Goal: Task Accomplishment & Management: Manage account settings

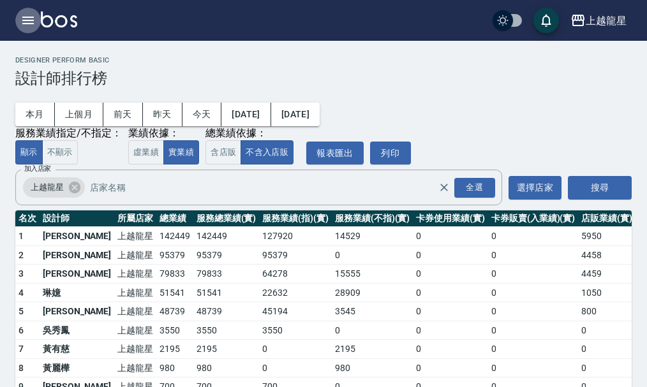
click at [26, 20] on icon "button" at bounding box center [27, 21] width 11 height 8
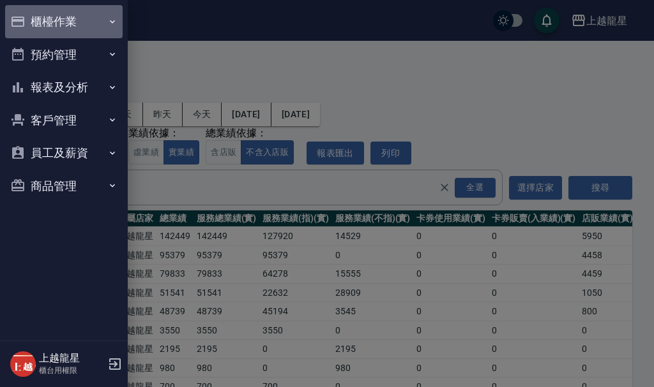
click at [43, 34] on button "櫃檯作業" at bounding box center [63, 21] width 117 height 33
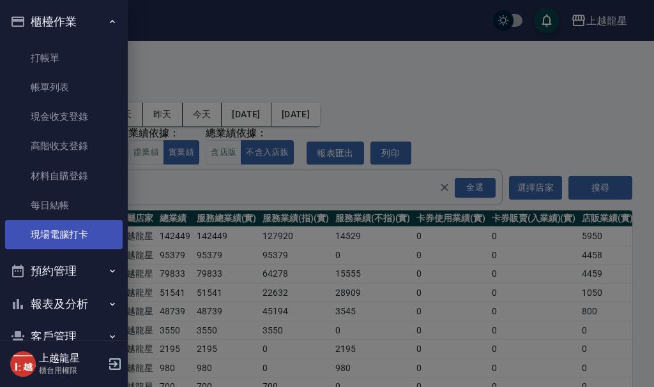
click at [61, 247] on link "現場電腦打卡" at bounding box center [63, 234] width 117 height 29
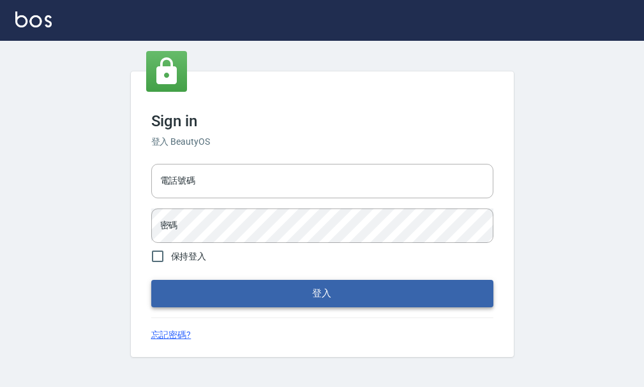
type input "25033354"
click at [347, 287] on button "登入" at bounding box center [322, 293] width 342 height 27
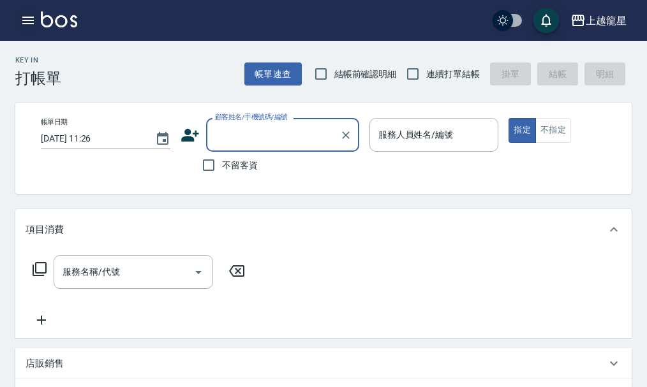
click at [20, 19] on icon "button" at bounding box center [27, 20] width 15 height 15
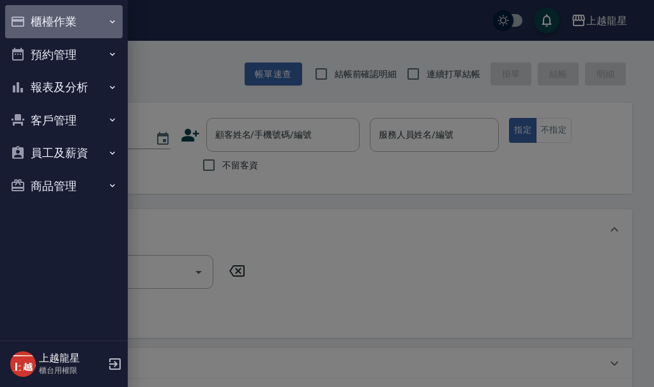
click at [20, 19] on icon "button" at bounding box center [17, 21] width 15 height 15
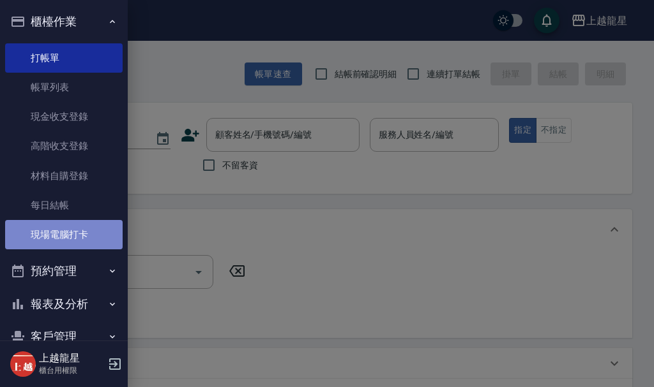
click at [80, 234] on link "現場電腦打卡" at bounding box center [63, 234] width 117 height 29
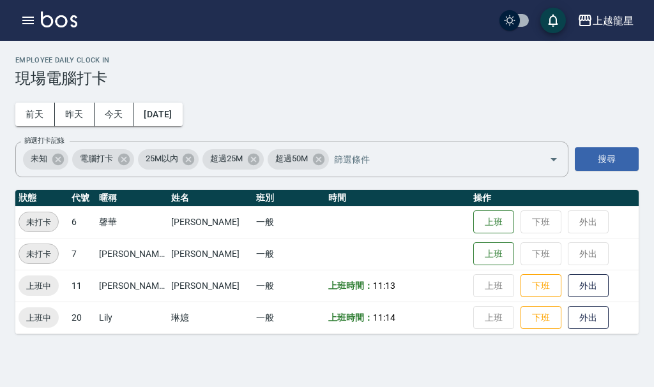
click at [41, 29] on link at bounding box center [59, 20] width 36 height 19
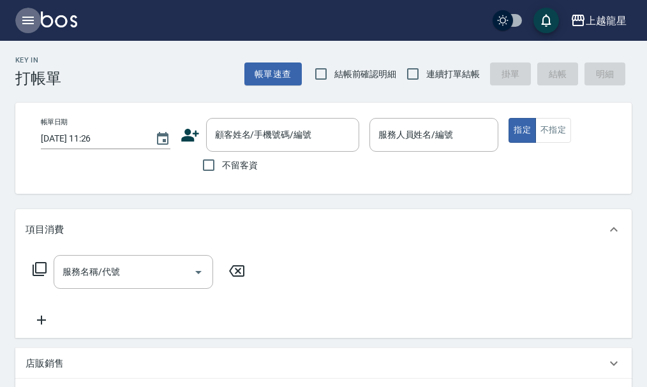
click at [30, 22] on icon "button" at bounding box center [27, 20] width 15 height 15
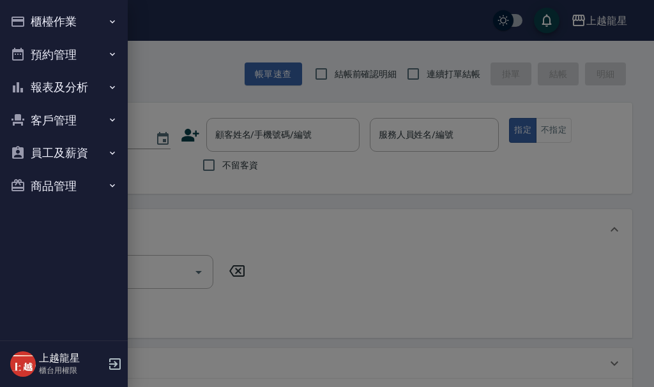
click at [75, 27] on button "櫃檯作業" at bounding box center [63, 21] width 117 height 33
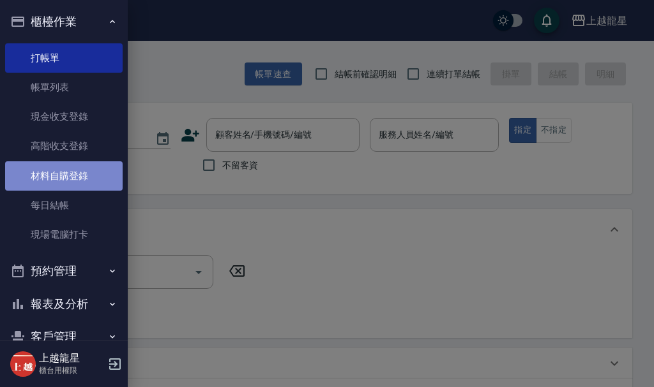
click at [77, 176] on link "材料自購登錄" at bounding box center [63, 175] width 117 height 29
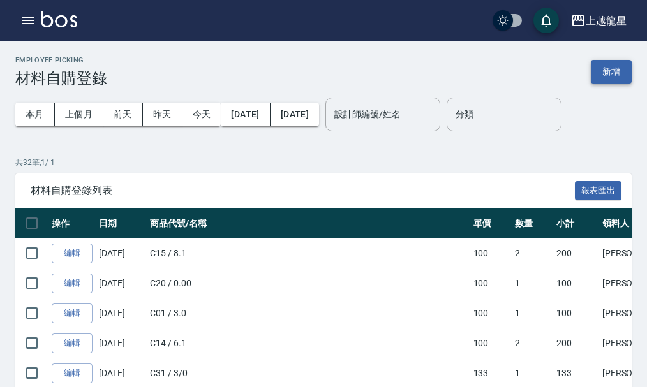
click at [592, 68] on button "新增" at bounding box center [611, 72] width 41 height 24
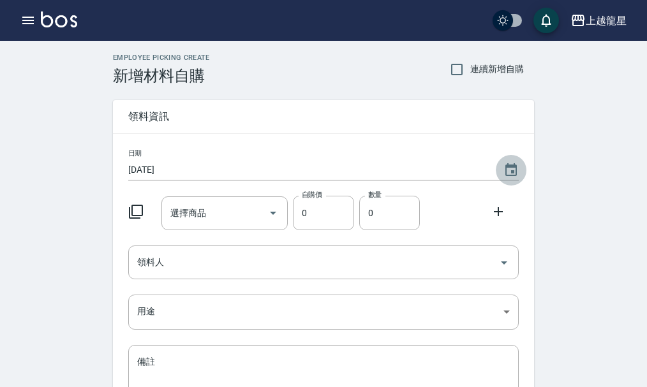
click at [509, 170] on icon "Choose date, selected date is 2025-08-26" at bounding box center [511, 170] width 15 height 15
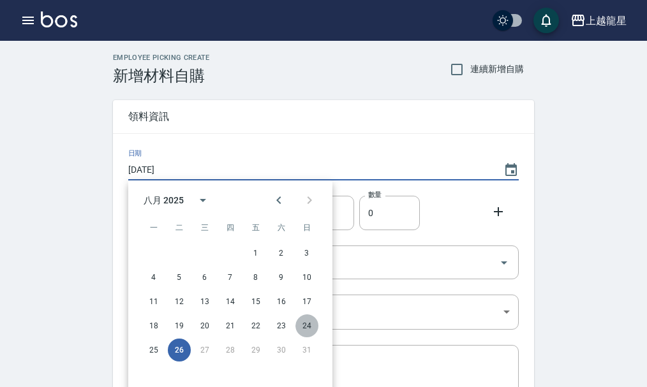
click at [312, 324] on button "24" at bounding box center [307, 326] width 23 height 23
type input "[DATE]"
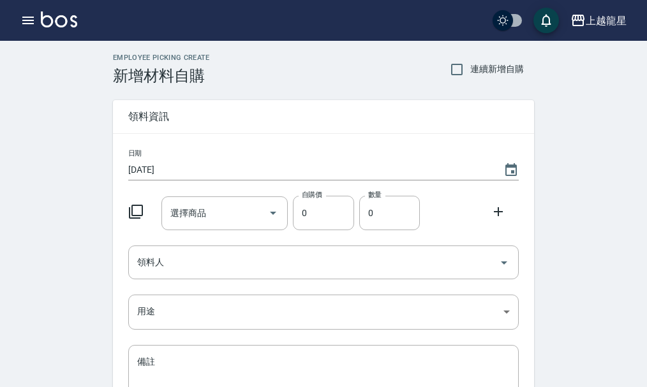
click at [135, 206] on icon at bounding box center [136, 212] width 14 height 14
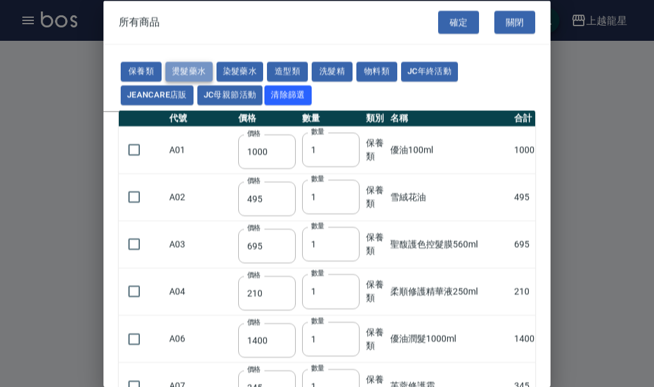
click at [191, 66] on button "燙髮藥水" at bounding box center [188, 72] width 47 height 20
type input "110"
type input "45"
type input "250"
type input "190"
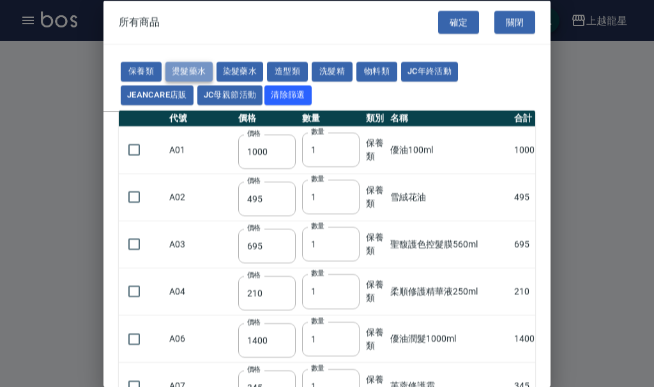
type input "160"
type input "360"
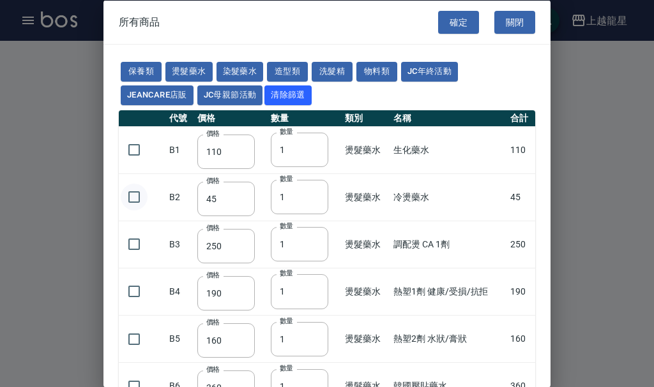
click at [130, 195] on input "checkbox" at bounding box center [134, 197] width 27 height 27
checkbox input "true"
click at [439, 16] on button "確定" at bounding box center [458, 22] width 41 height 24
type input "冷燙藥水"
type input "45"
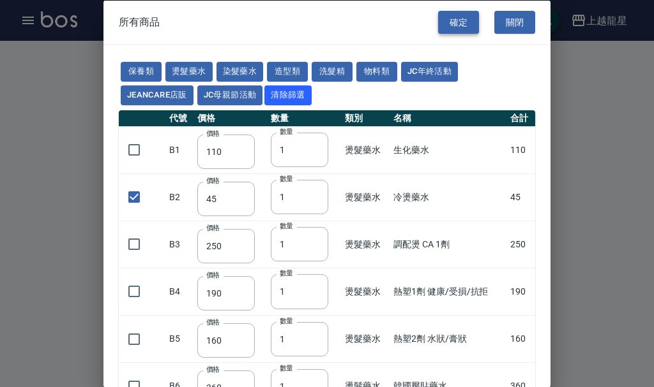
type input "1"
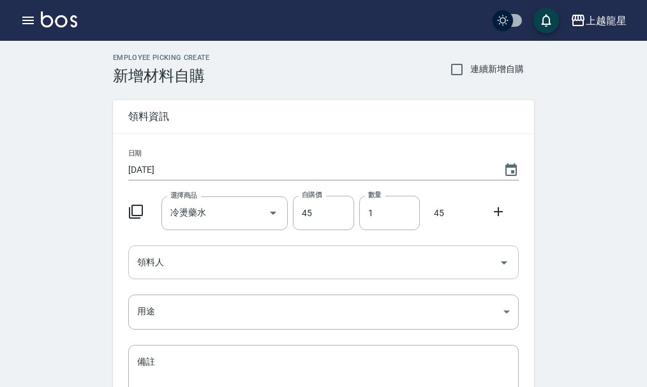
click at [502, 261] on icon "Open" at bounding box center [504, 262] width 15 height 15
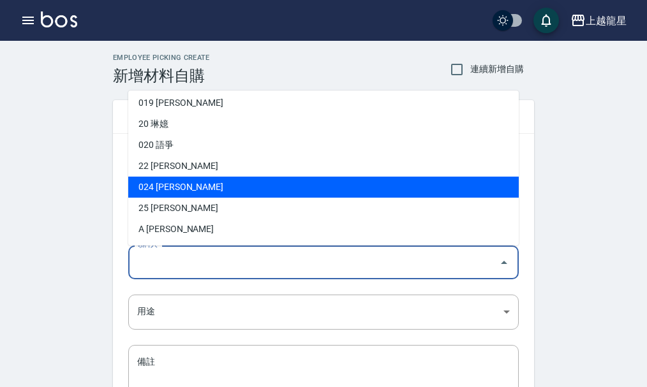
scroll to position [234, 0]
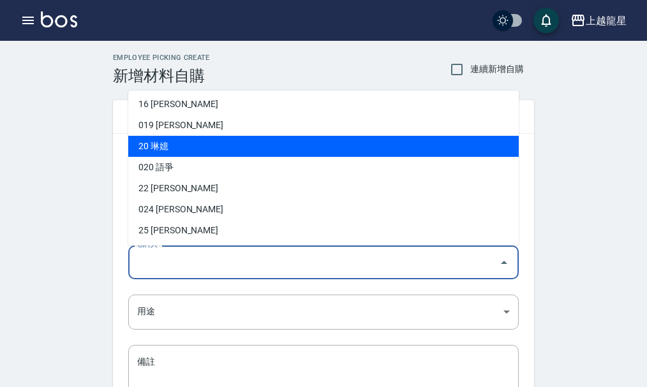
click at [165, 146] on li "20 琳嬑" at bounding box center [323, 146] width 391 height 21
type input "琳嬑"
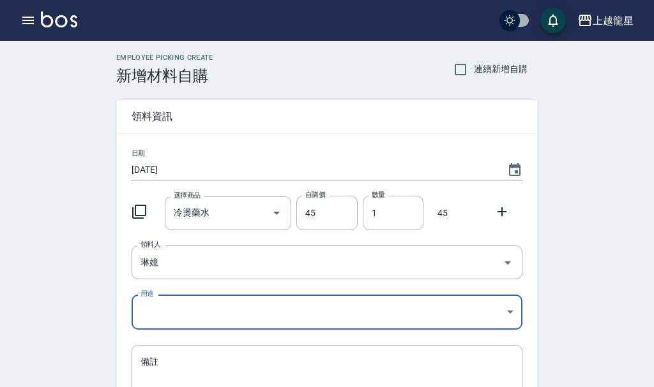
click at [511, 313] on body "上越龍星 登出 櫃檯作業 打帳單 帳單列表 現金收支登錄 高階收支登錄 材料自購登錄 每日結帳 現場電腦打卡 預約管理 預約管理 單日預約紀錄 單週預約紀錄 …" at bounding box center [327, 263] width 654 height 526
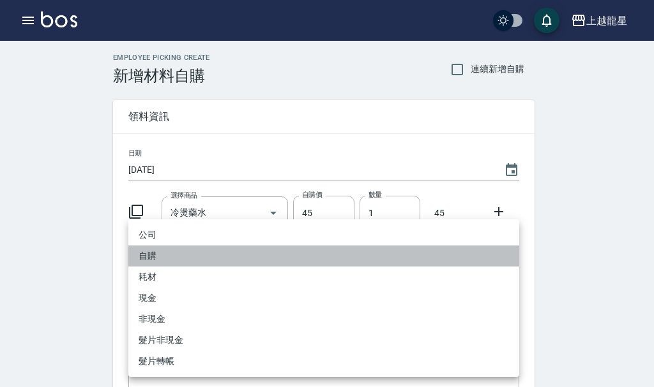
click at [201, 253] on li "自購" at bounding box center [323, 256] width 391 height 21
type input "自購"
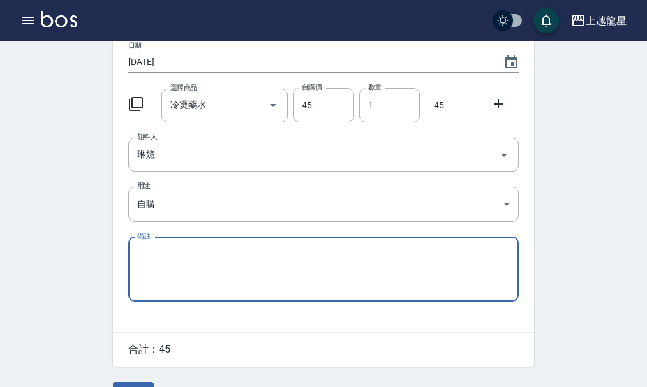
scroll to position [140, 0]
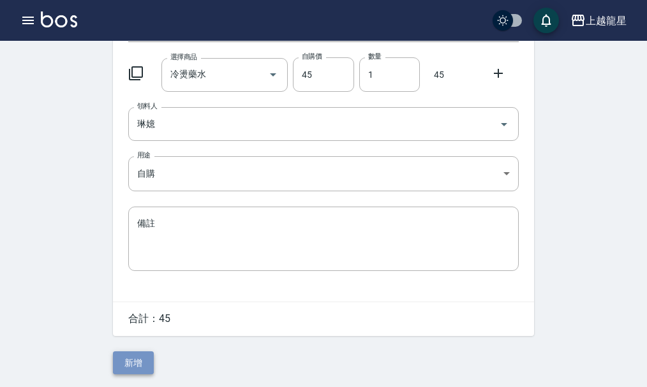
click at [145, 361] on button "新增" at bounding box center [133, 364] width 41 height 24
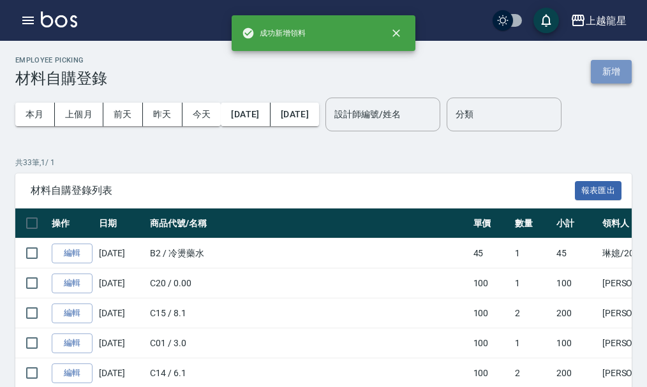
click at [609, 71] on button "新增" at bounding box center [611, 72] width 41 height 24
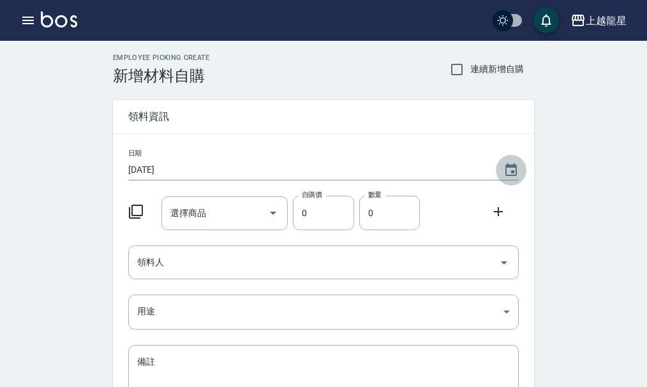
click at [514, 164] on icon "Choose date, selected date is 2025-08-26" at bounding box center [511, 169] width 11 height 13
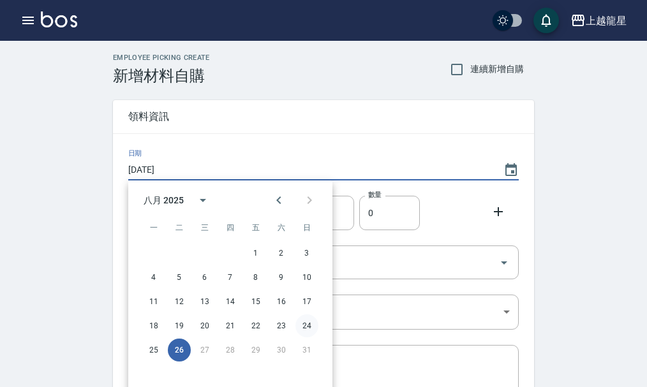
click at [306, 327] on button "24" at bounding box center [307, 326] width 23 height 23
type input "[DATE]"
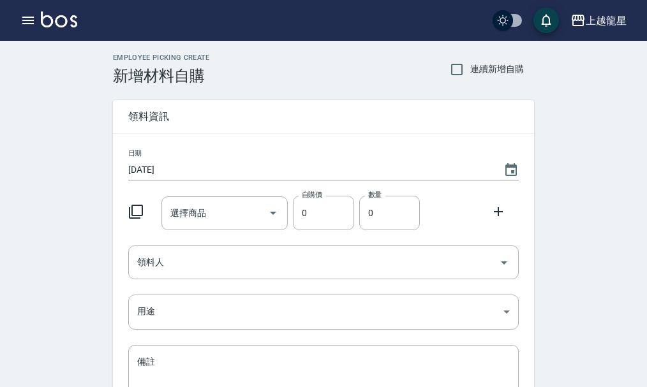
click at [140, 212] on icon at bounding box center [135, 211] width 15 height 15
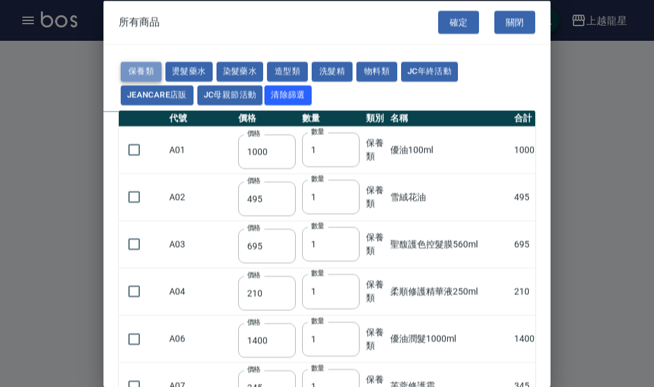
click at [155, 74] on button "保養類" at bounding box center [141, 72] width 41 height 20
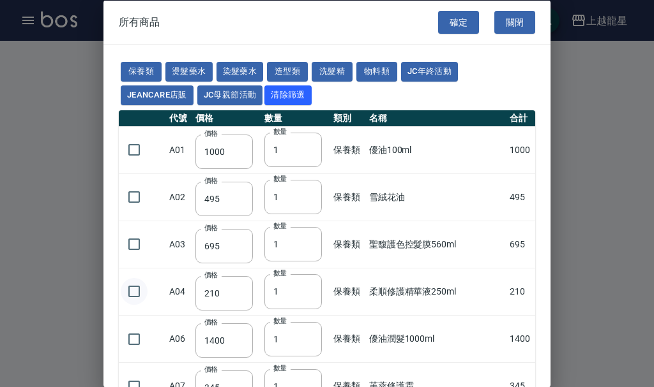
click at [139, 291] on input "checkbox" at bounding box center [134, 291] width 27 height 27
checkbox input "true"
click at [464, 22] on button "確定" at bounding box center [458, 22] width 41 height 24
type input "柔順修護精華液250ml"
type input "210"
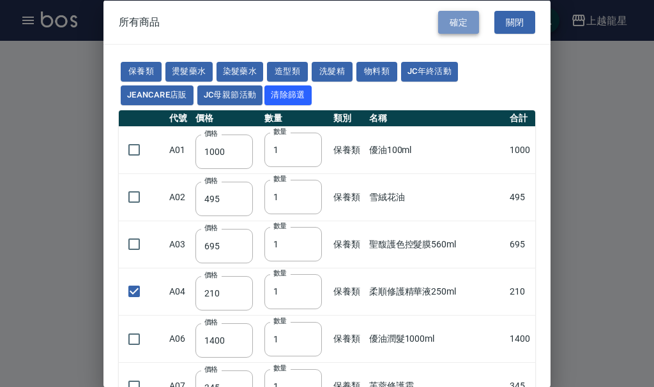
type input "1"
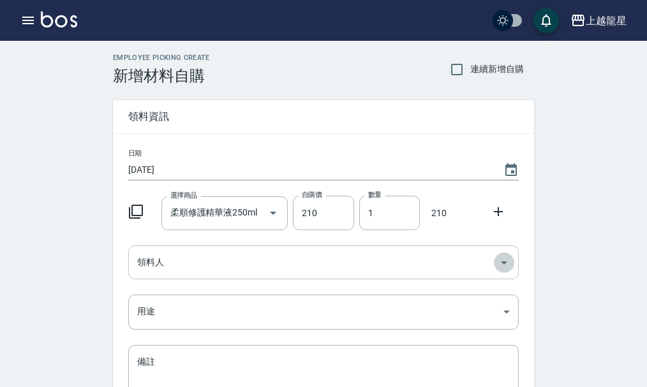
click at [507, 268] on icon "Open" at bounding box center [504, 262] width 15 height 15
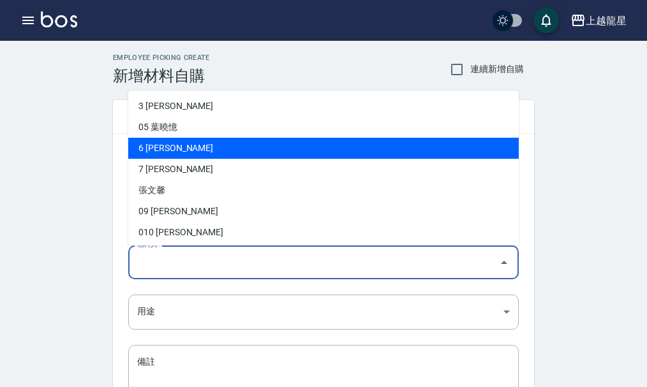
scroll to position [64, 0]
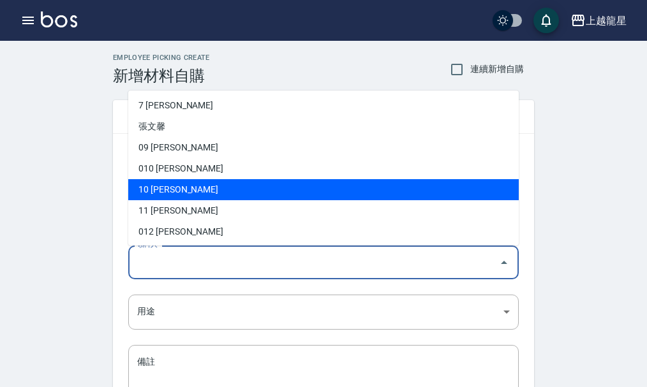
click at [139, 195] on li "10 [PERSON_NAME]" at bounding box center [323, 189] width 391 height 21
type input "[PERSON_NAME]"
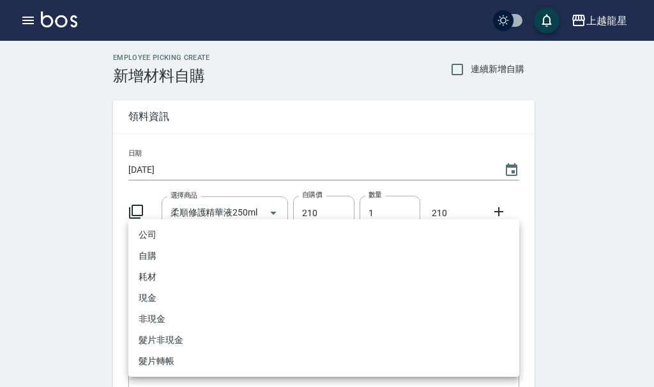
click at [505, 309] on body "上越龍星 登出 櫃檯作業 打帳單 帳單列表 現金收支登錄 高階收支登錄 材料自購登錄 每日結帳 現場電腦打卡 預約管理 預約管理 單日預約紀錄 單週預約紀錄 …" at bounding box center [327, 263] width 654 height 526
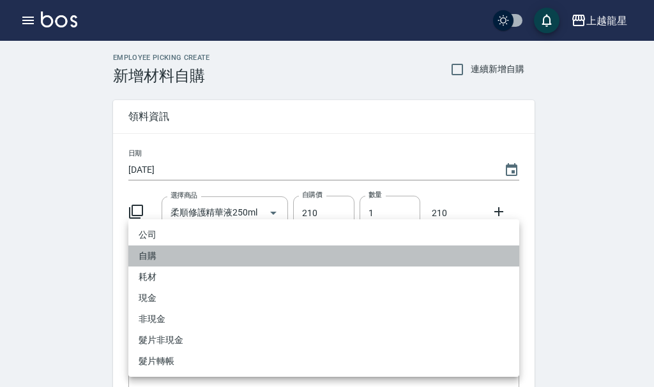
click at [201, 256] on li "自購" at bounding box center [323, 256] width 391 height 21
type input "自購"
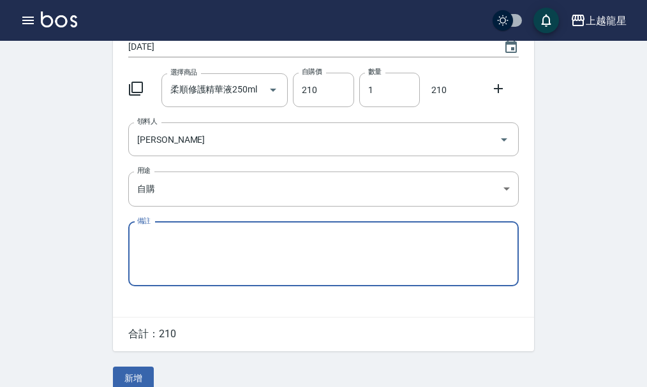
scroll to position [140, 0]
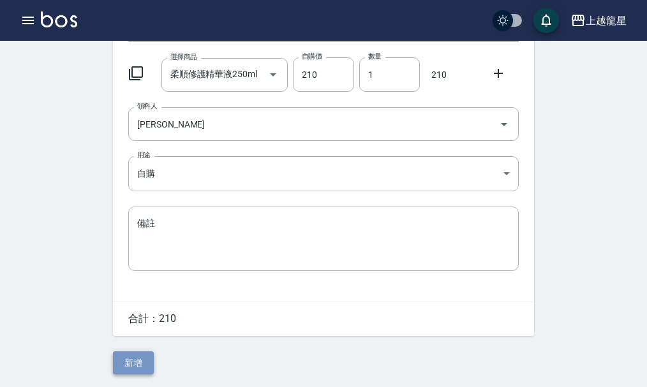
click at [140, 366] on button "新增" at bounding box center [133, 364] width 41 height 24
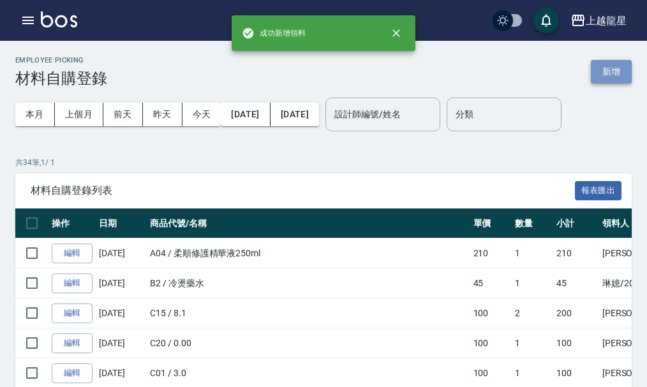
click at [619, 68] on button "新增" at bounding box center [611, 72] width 41 height 24
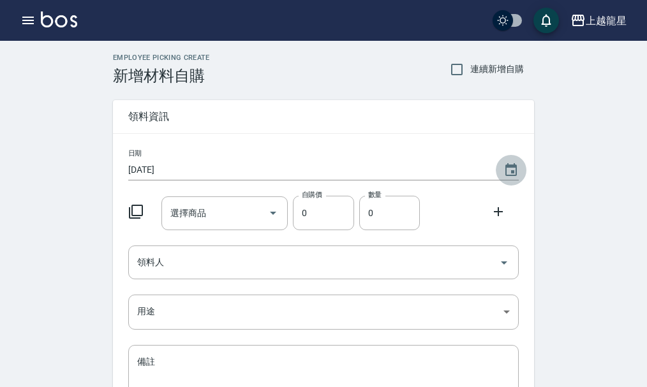
click at [516, 174] on icon "Choose date, selected date is 2025-08-26" at bounding box center [511, 169] width 11 height 13
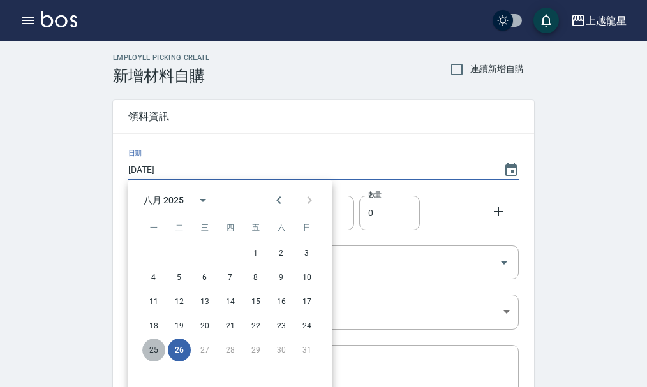
click at [152, 352] on button "25" at bounding box center [153, 350] width 23 height 23
type input "[DATE]"
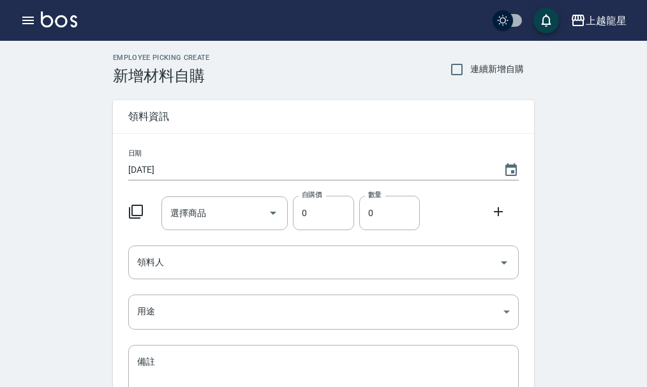
click at [135, 208] on icon at bounding box center [135, 211] width 15 height 15
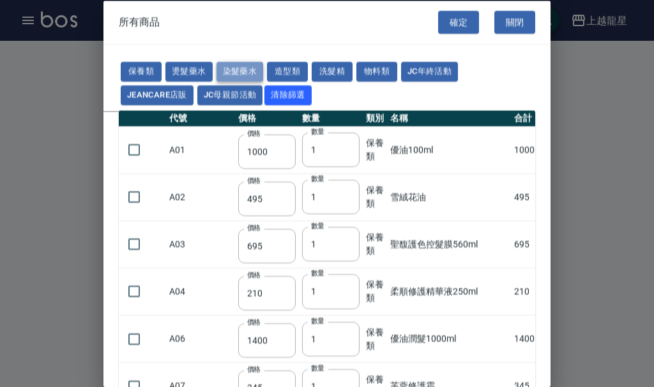
click at [244, 67] on button "染髮藥水" at bounding box center [239, 72] width 47 height 20
type input "105"
type input "100"
type input "105"
type input "100"
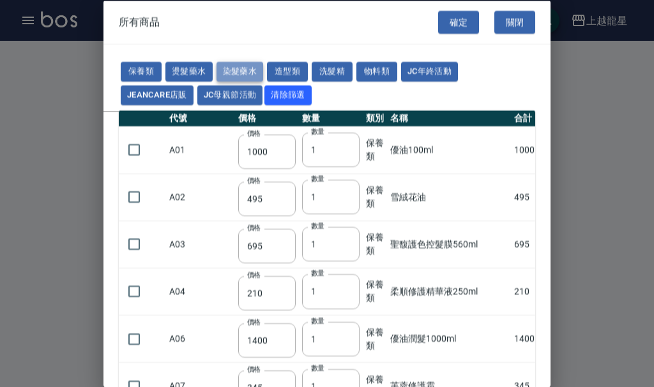
type input "100"
type input "450"
type input "100"
type input "406"
type input "100"
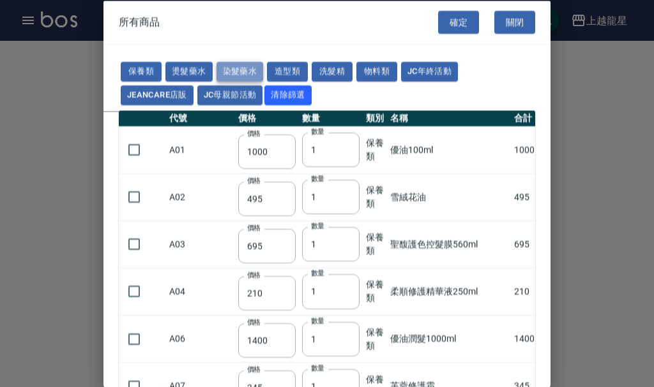
type input "100"
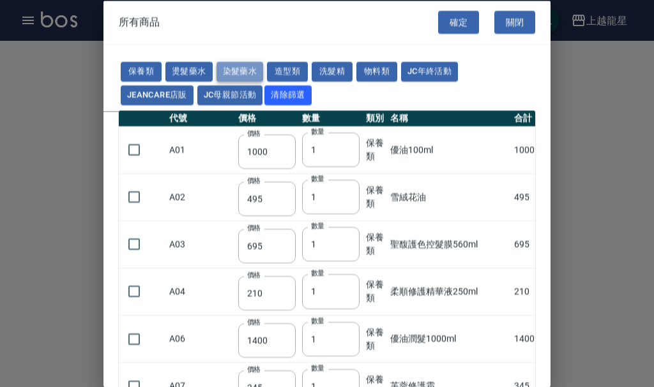
type input "100"
type input "133"
type input "100"
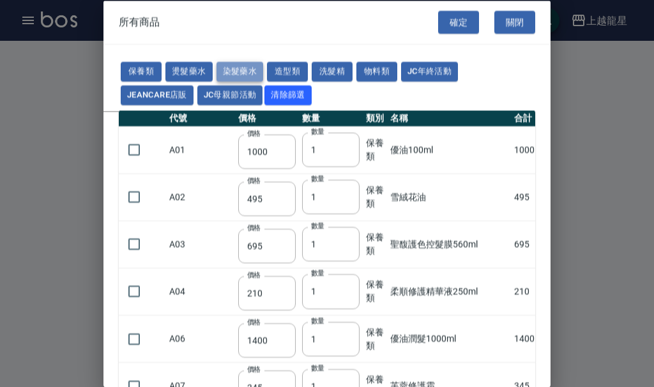
type input "133"
type input "186"
type input "133"
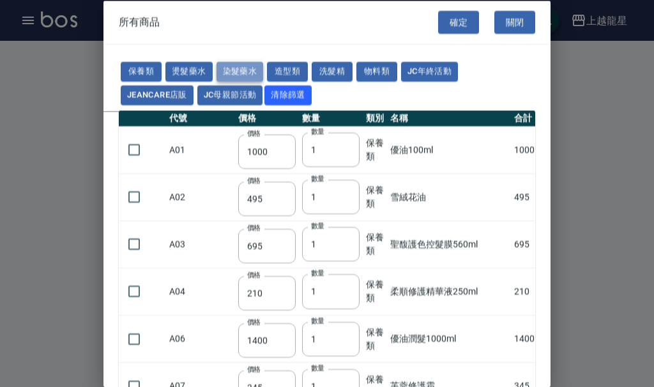
type input "133"
type input "441"
type input "133"
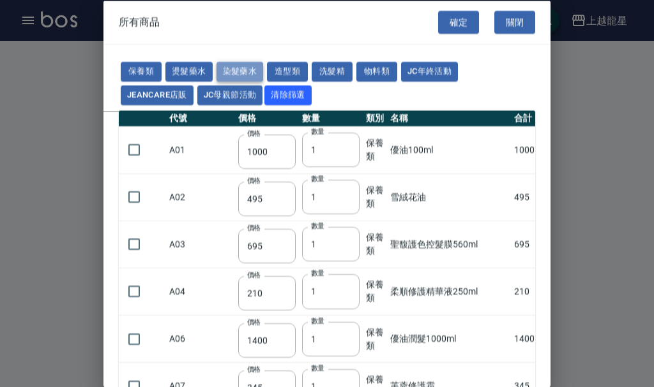
type input "350"
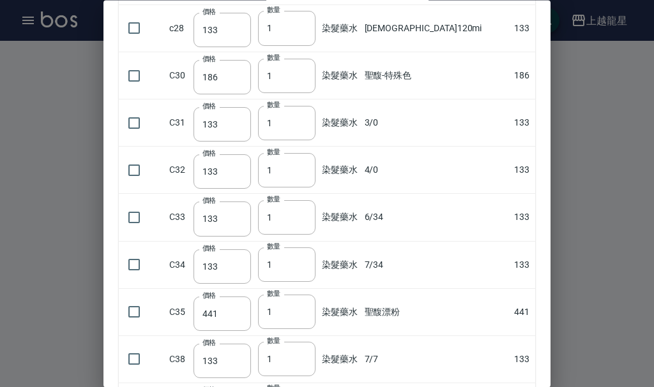
scroll to position [1021, 0]
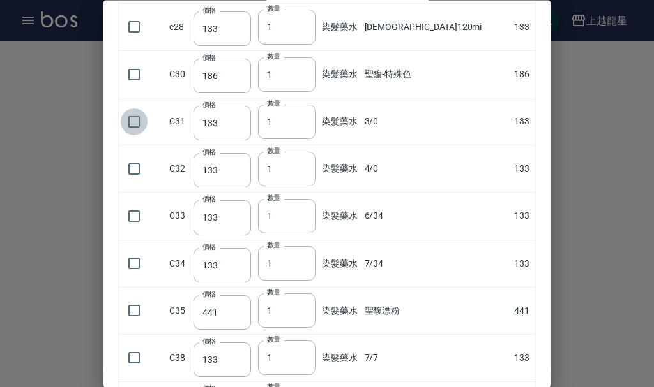
click at [133, 121] on input "checkbox" at bounding box center [134, 122] width 27 height 27
checkbox input "true"
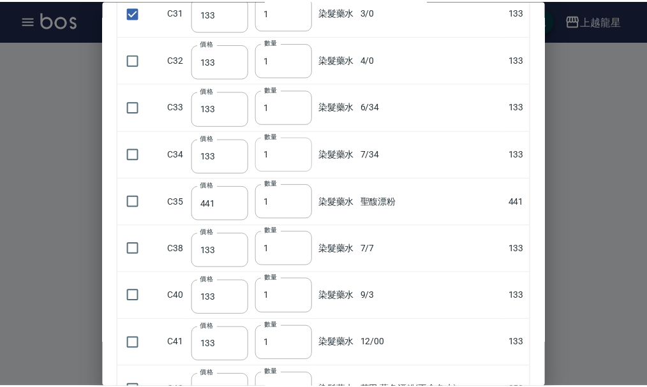
scroll to position [1238, 0]
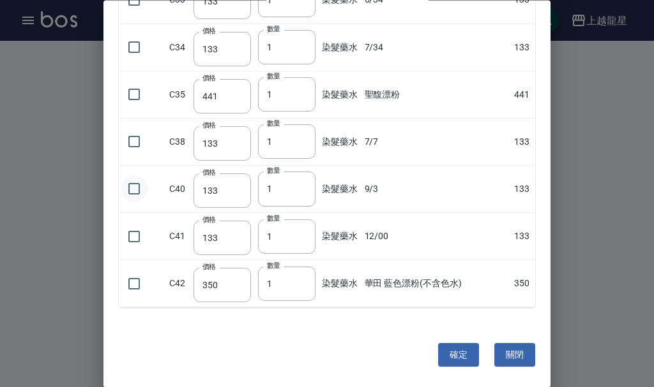
click at [137, 188] on input "checkbox" at bounding box center [134, 189] width 27 height 27
checkbox input "true"
click at [134, 234] on input "checkbox" at bounding box center [134, 236] width 27 height 27
checkbox input "true"
click at [454, 358] on button "確定" at bounding box center [458, 356] width 41 height 24
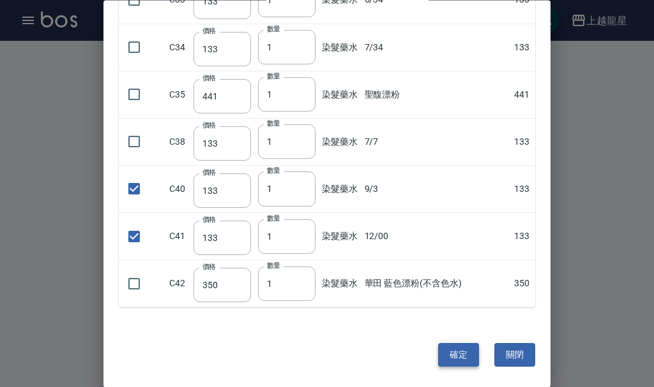
type input "3/0"
type input "133"
type input "1"
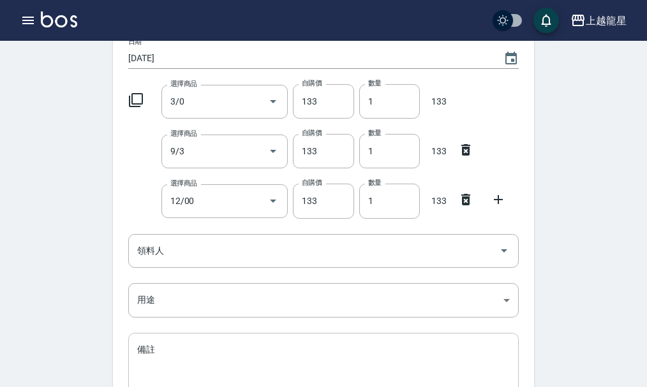
scroll to position [240, 0]
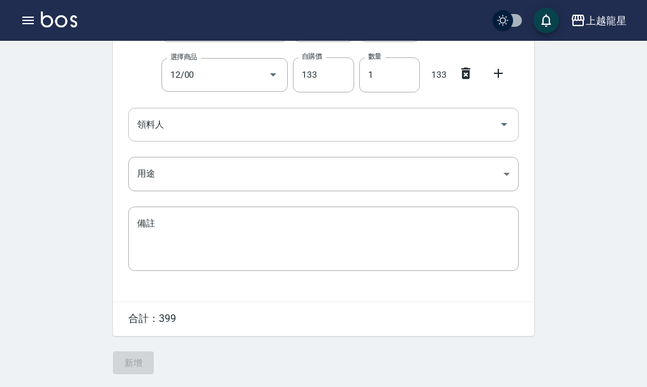
click at [506, 124] on icon "Open" at bounding box center [504, 124] width 15 height 15
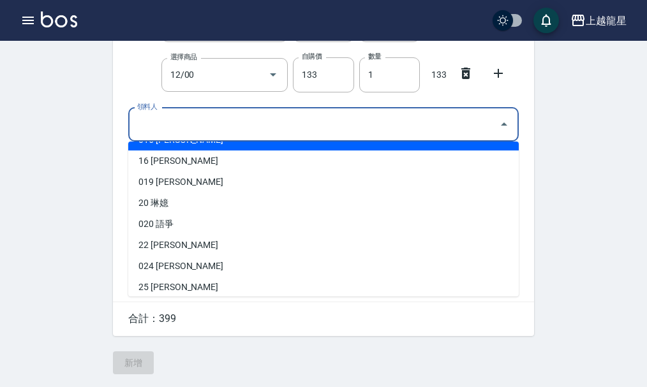
scroll to position [255, 0]
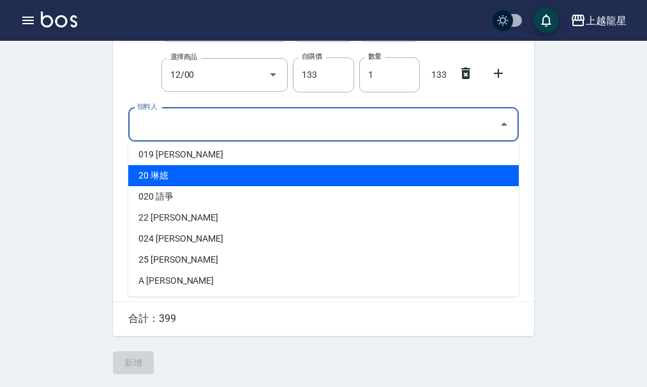
click at [146, 170] on li "20 琳嬑" at bounding box center [323, 175] width 391 height 21
type input "琳嬑"
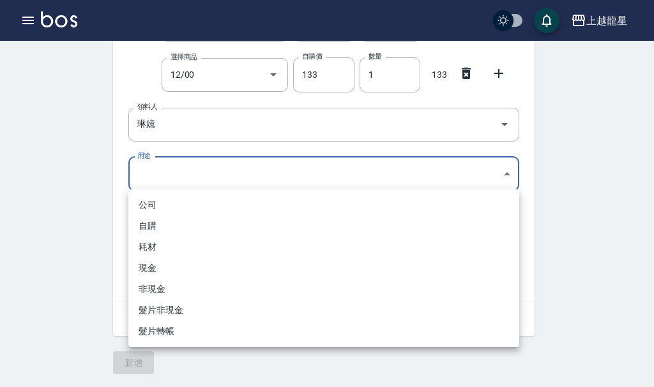
click at [507, 174] on body "上越龍星 登出 櫃檯作業 打帳單 帳單列表 現金收支登錄 高階收支登錄 材料自購登錄 每日結帳 現場電腦打卡 預約管理 預約管理 單日預約紀錄 單週預約紀錄 …" at bounding box center [327, 75] width 654 height 626
click at [170, 225] on li "自購" at bounding box center [323, 226] width 391 height 21
type input "自購"
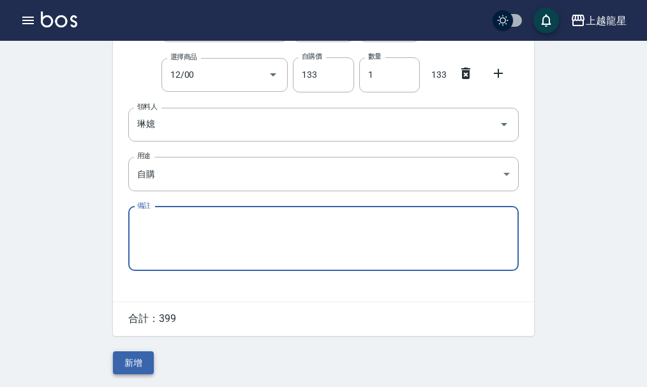
click at [147, 363] on button "新增" at bounding box center [133, 364] width 41 height 24
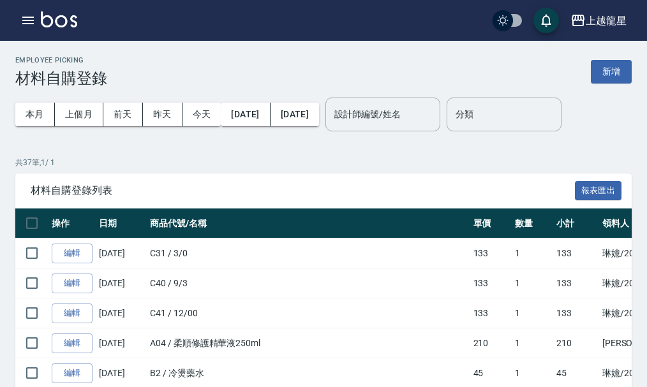
click at [50, 19] on img at bounding box center [59, 19] width 36 height 16
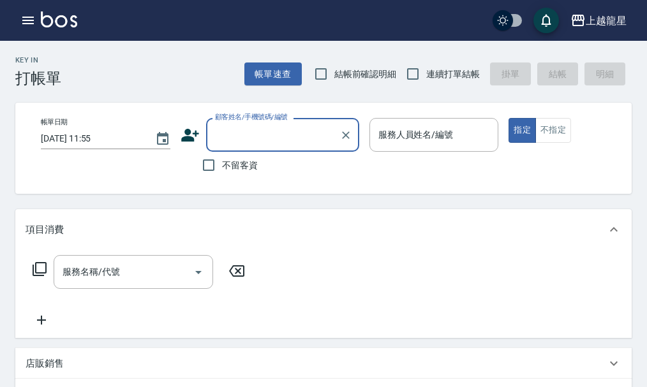
click at [222, 126] on input "顧客姓名/手機號碼/編號" at bounding box center [273, 135] width 123 height 22
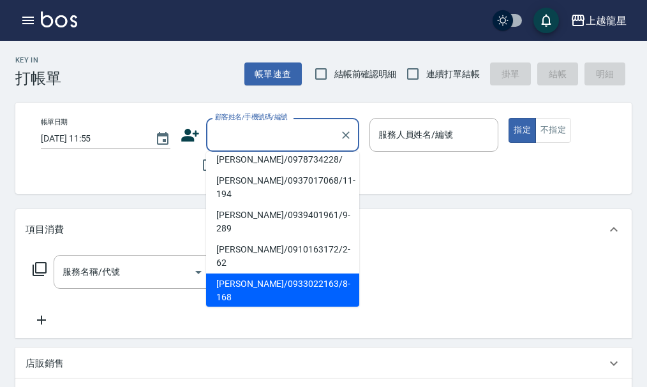
scroll to position [128, 0]
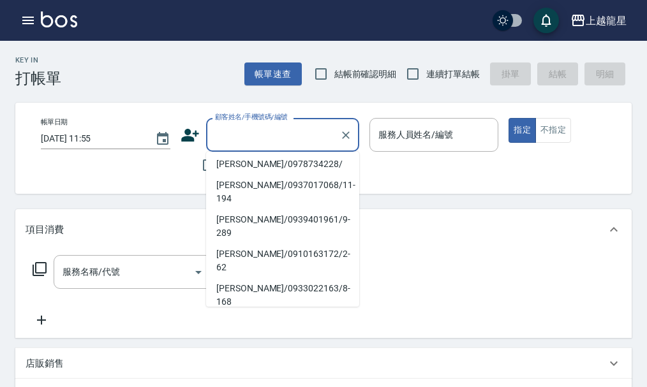
click at [239, 313] on li "紀先生/0989576575/null" at bounding box center [282, 323] width 153 height 21
type input "紀先生/0989576575/null"
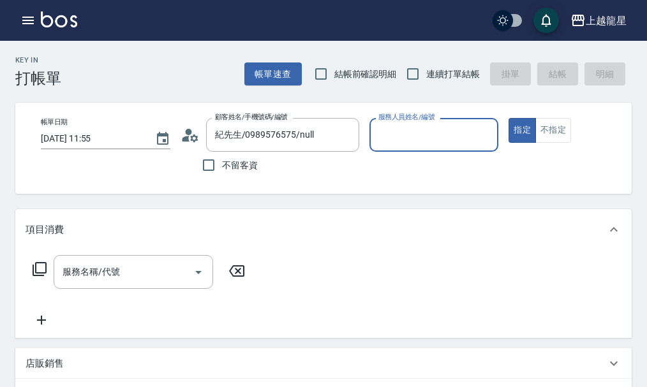
type input "Lily-20"
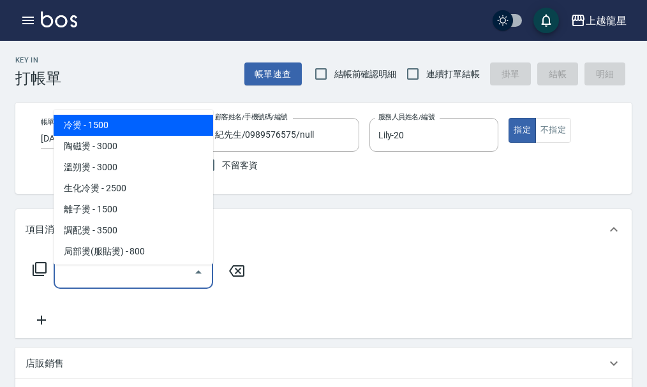
click at [96, 283] on input "服務名稱/代號" at bounding box center [123, 272] width 129 height 22
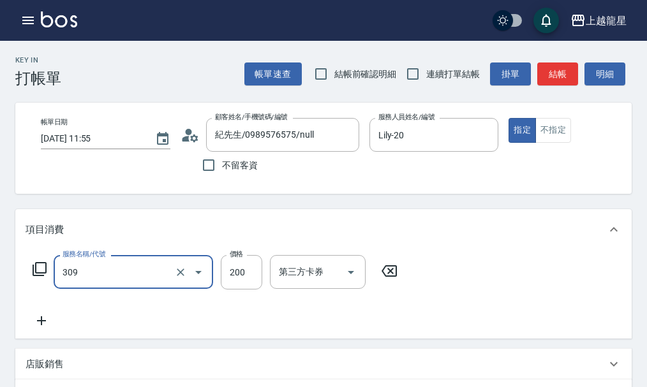
type input "剪髮(國小)(309)"
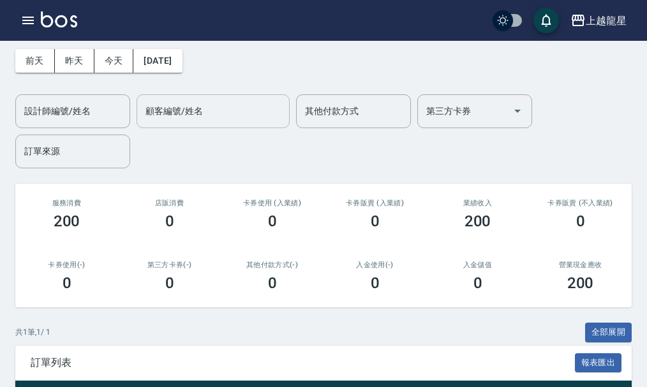
scroll to position [167, 0]
